Goal: Information Seeking & Learning: Learn about a topic

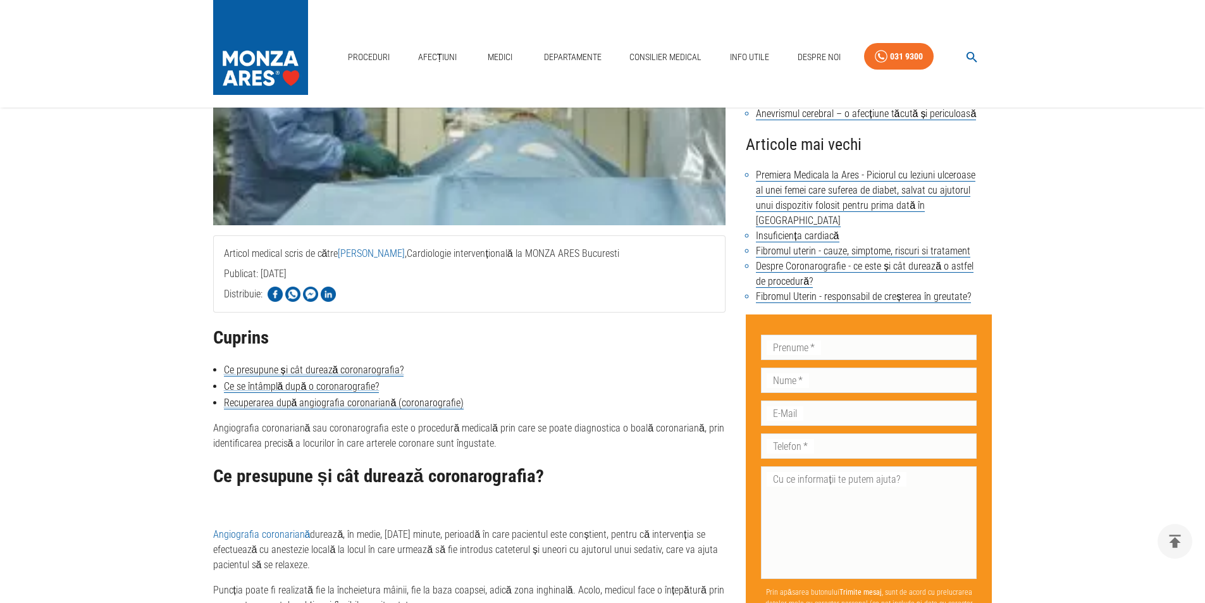
scroll to position [379, 0]
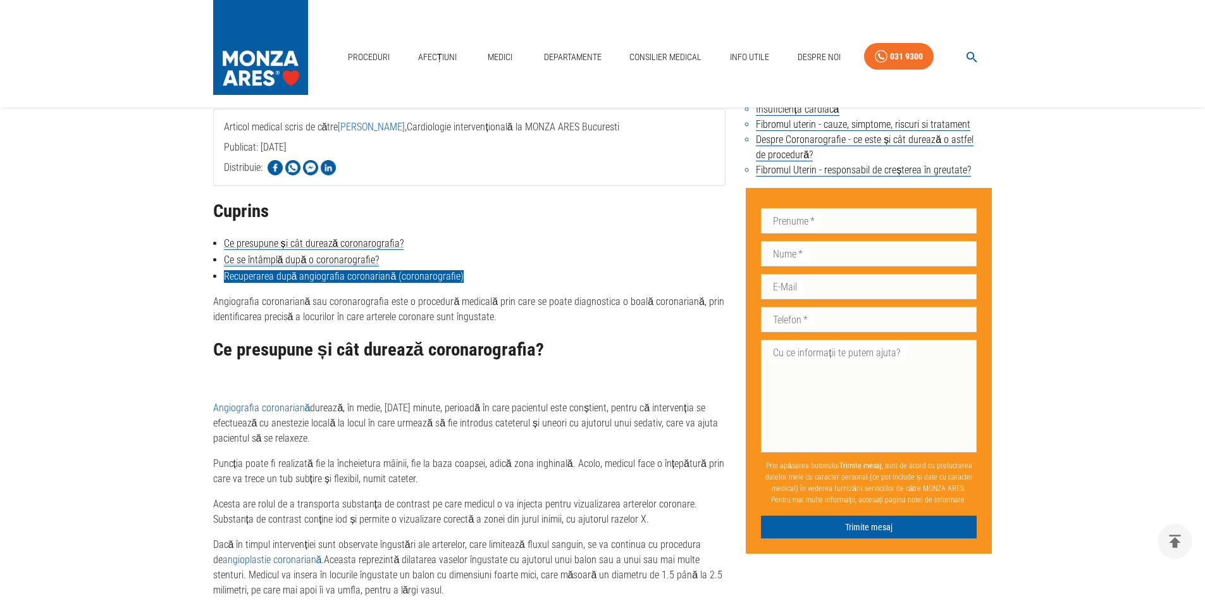
click at [307, 278] on link "Recuperarea după angiografia coronariană (coronarografie)" at bounding box center [344, 276] width 240 height 13
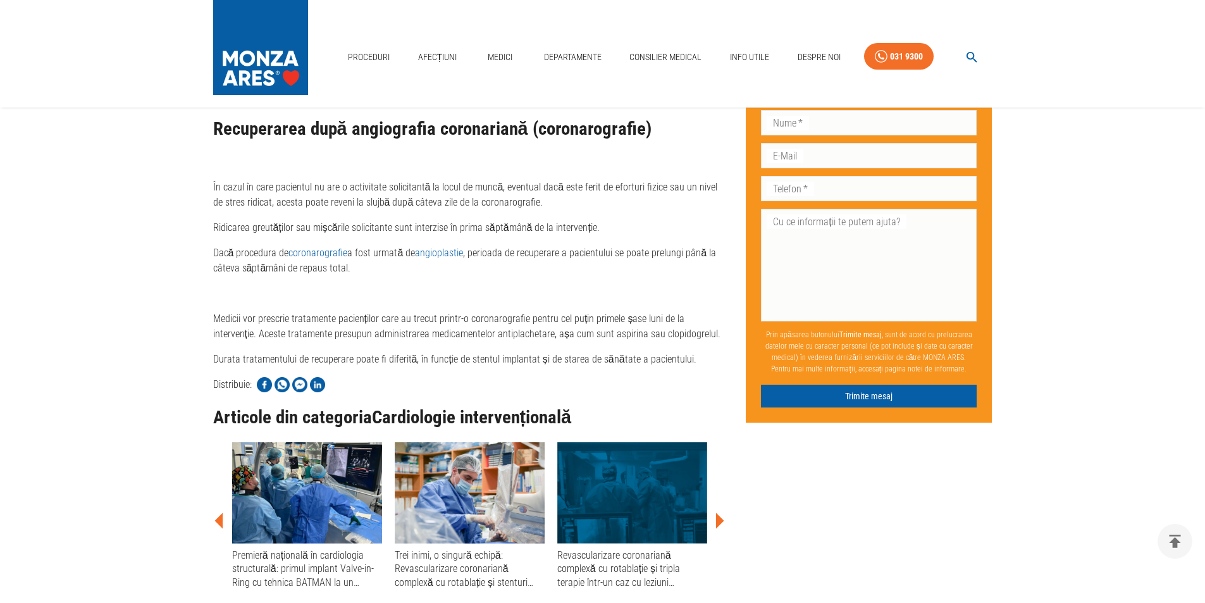
scroll to position [379, 0]
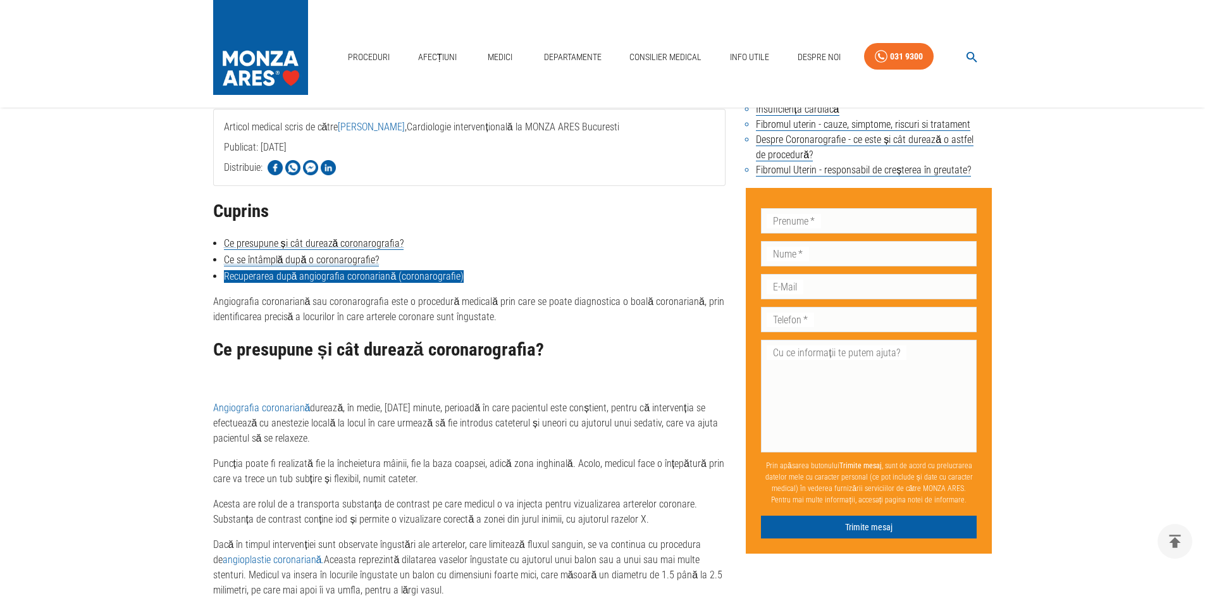
click at [269, 278] on link "Recuperarea după angiografia coronariană (coronarografie)" at bounding box center [344, 276] width 240 height 13
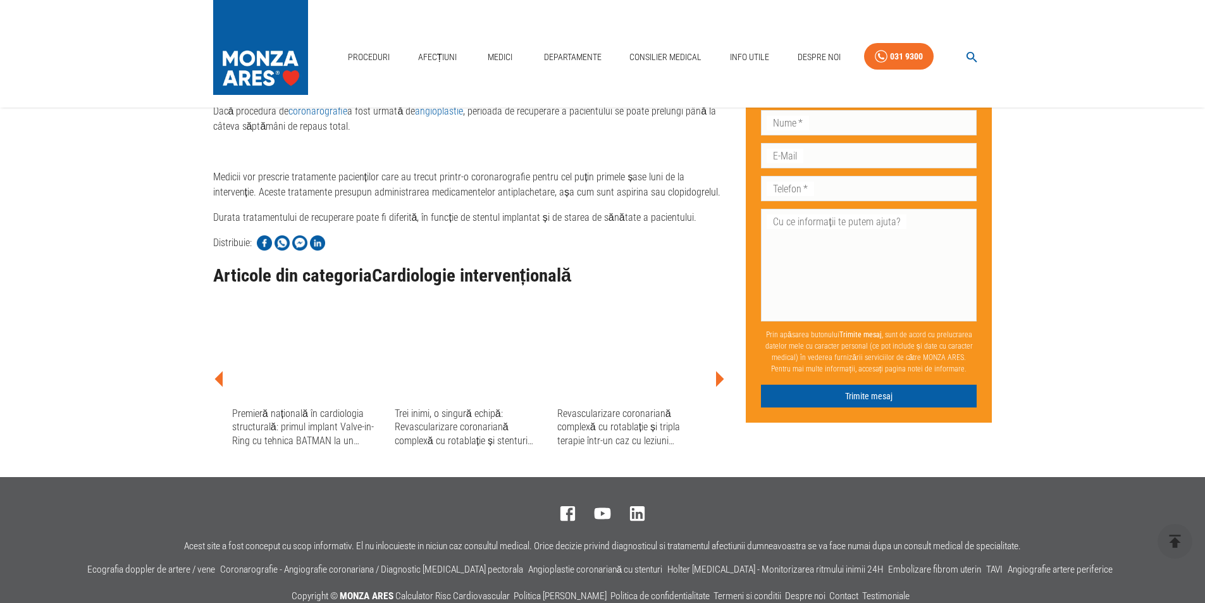
scroll to position [1356, 0]
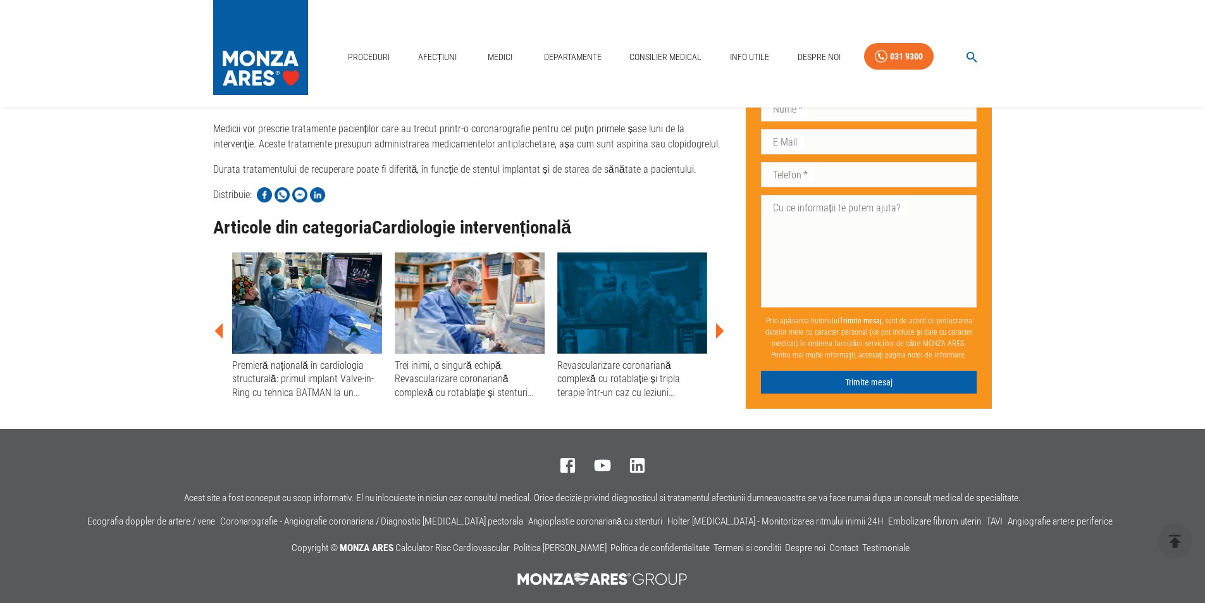
scroll to position [379, 0]
